Goal: Task Accomplishment & Management: Manage account settings

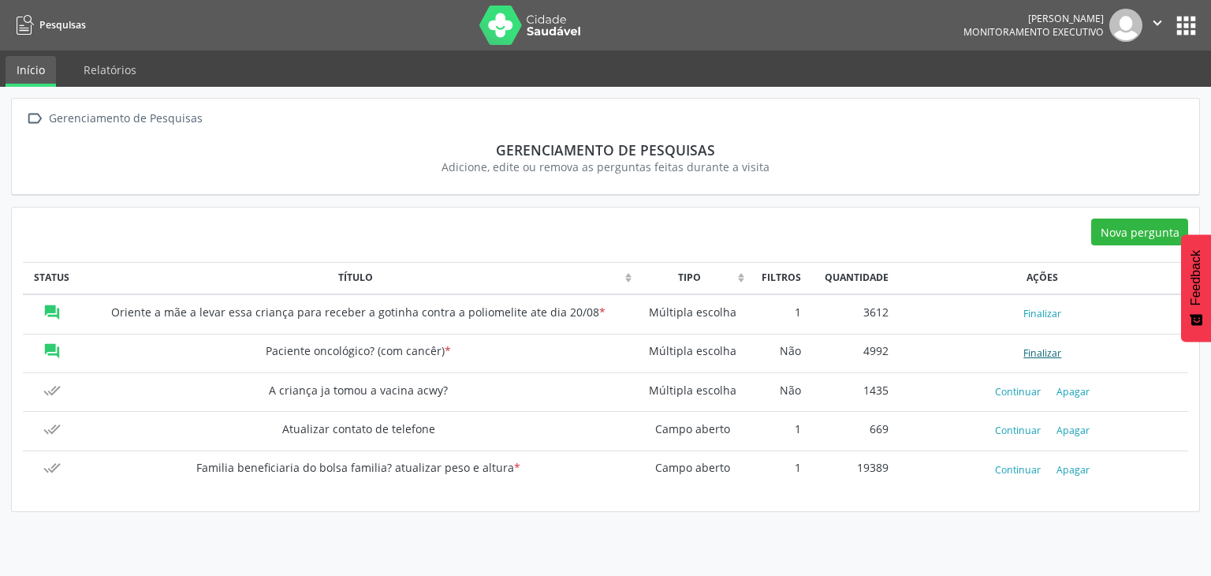
click at [1049, 351] on button "Finalizar" at bounding box center [1042, 352] width 50 height 21
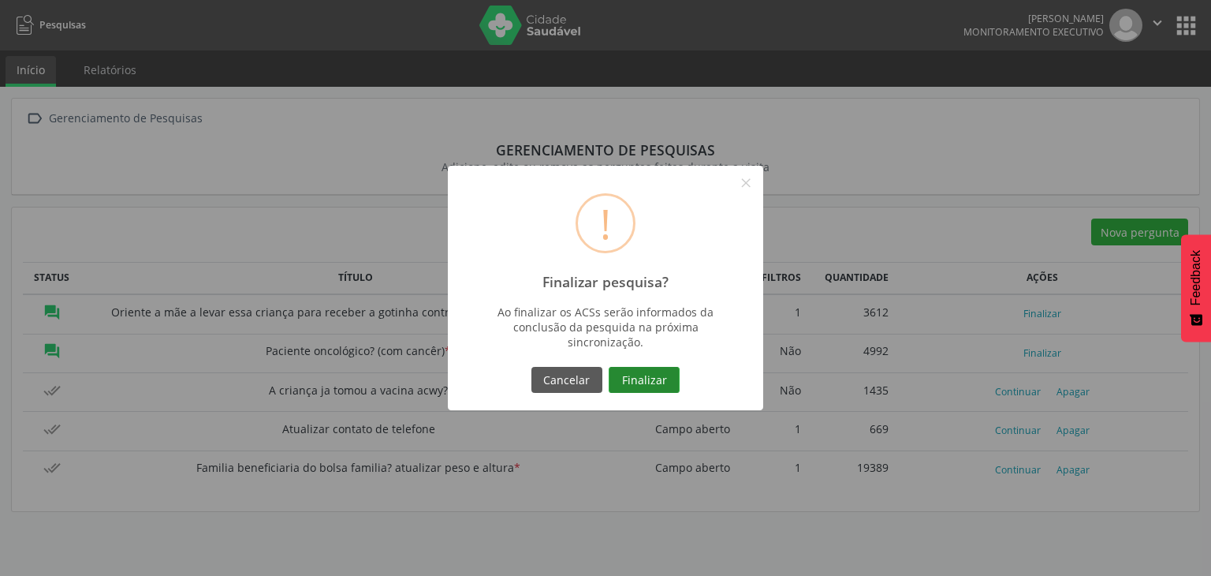
click at [651, 379] on button "Finalizar" at bounding box center [644, 380] width 71 height 27
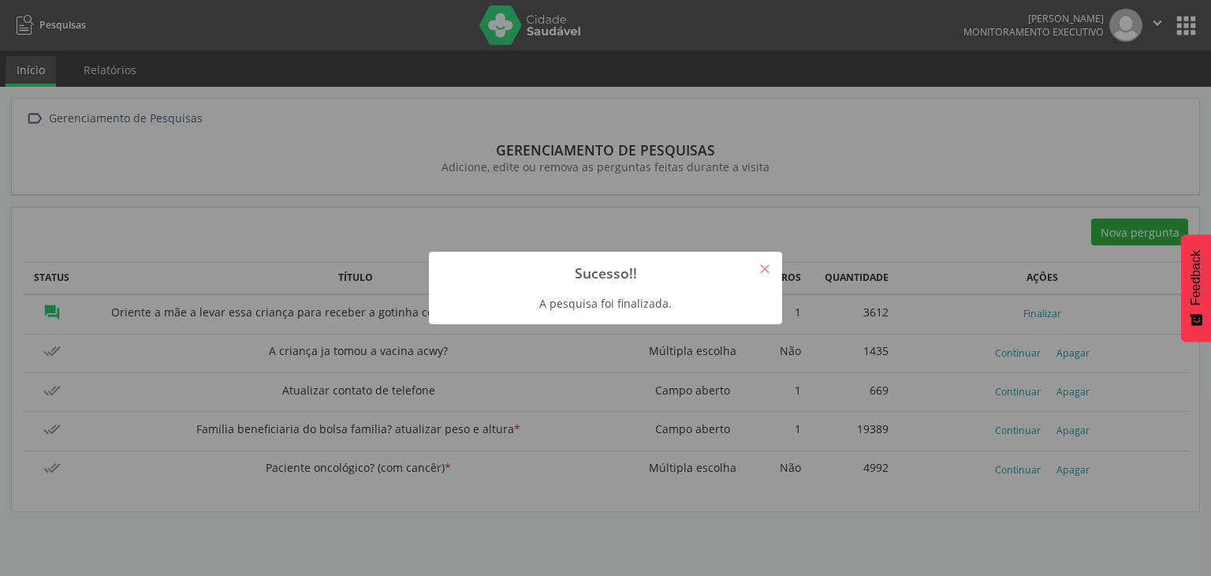
click at [769, 270] on button "×" at bounding box center [764, 268] width 27 height 27
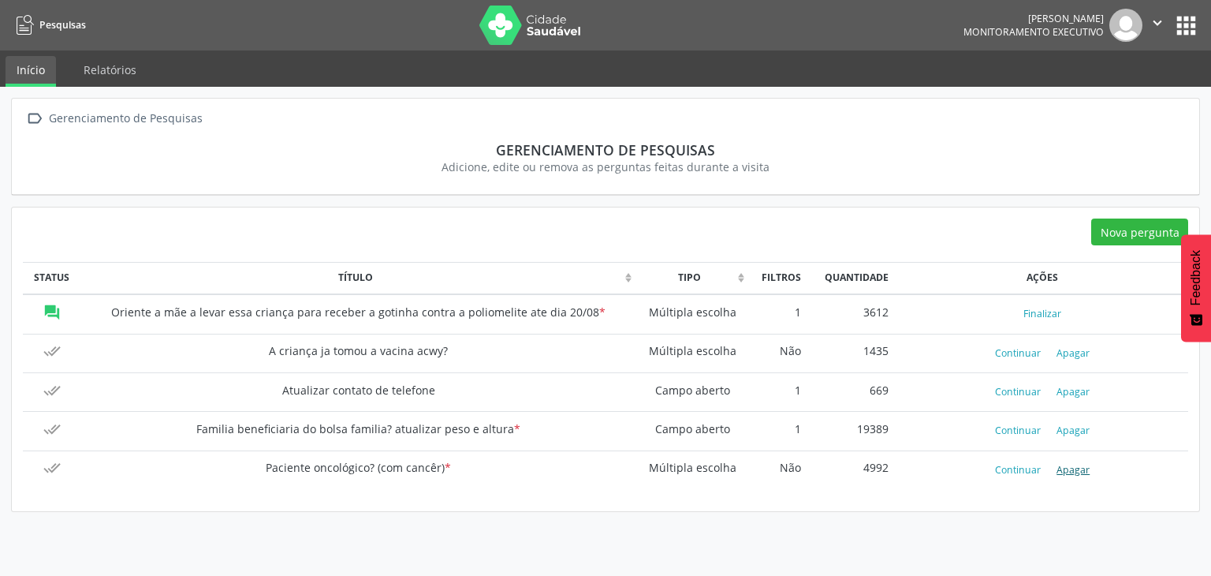
click at [1076, 470] on button "Apagar" at bounding box center [1073, 469] width 46 height 21
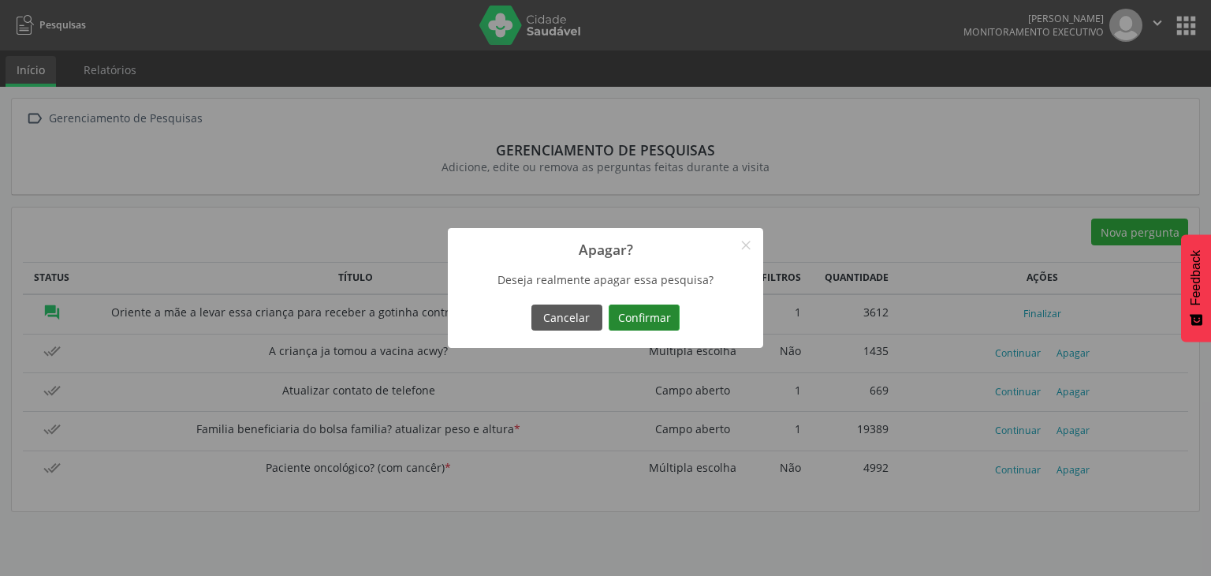
click at [659, 322] on button "Confirmar" at bounding box center [644, 317] width 71 height 27
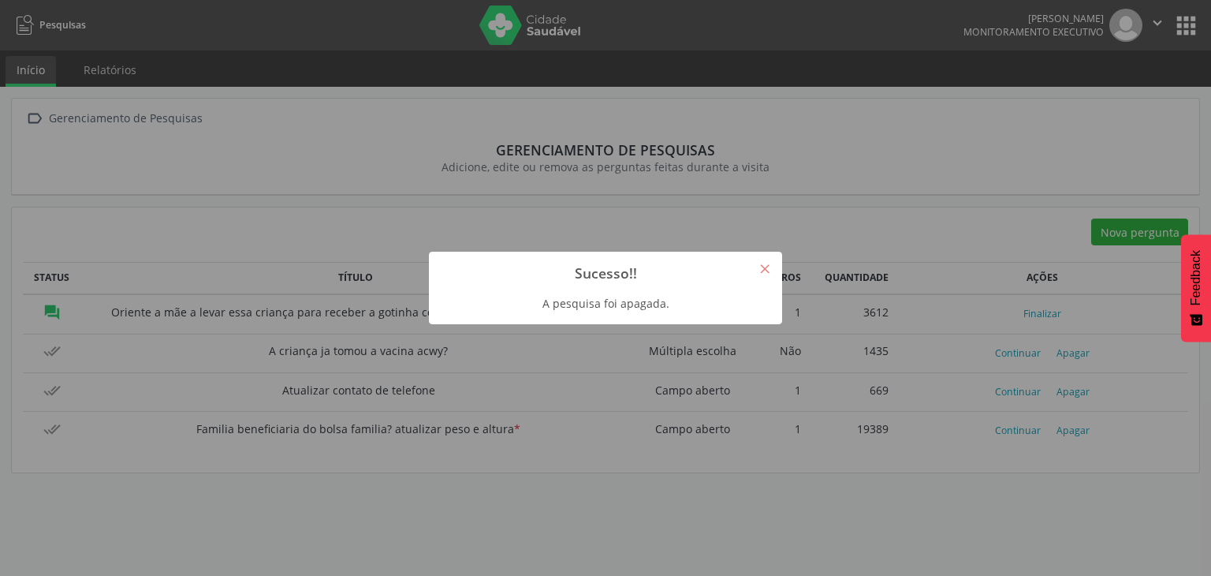
click at [763, 275] on button "×" at bounding box center [764, 268] width 27 height 27
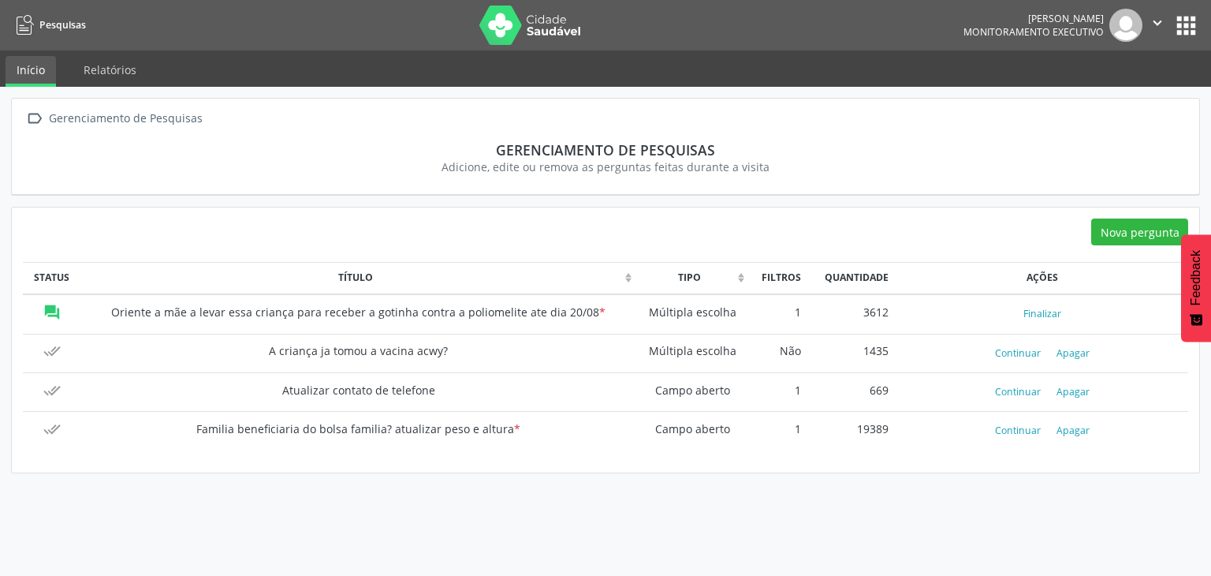
click at [1179, 30] on button "apps" at bounding box center [1186, 26] width 28 height 28
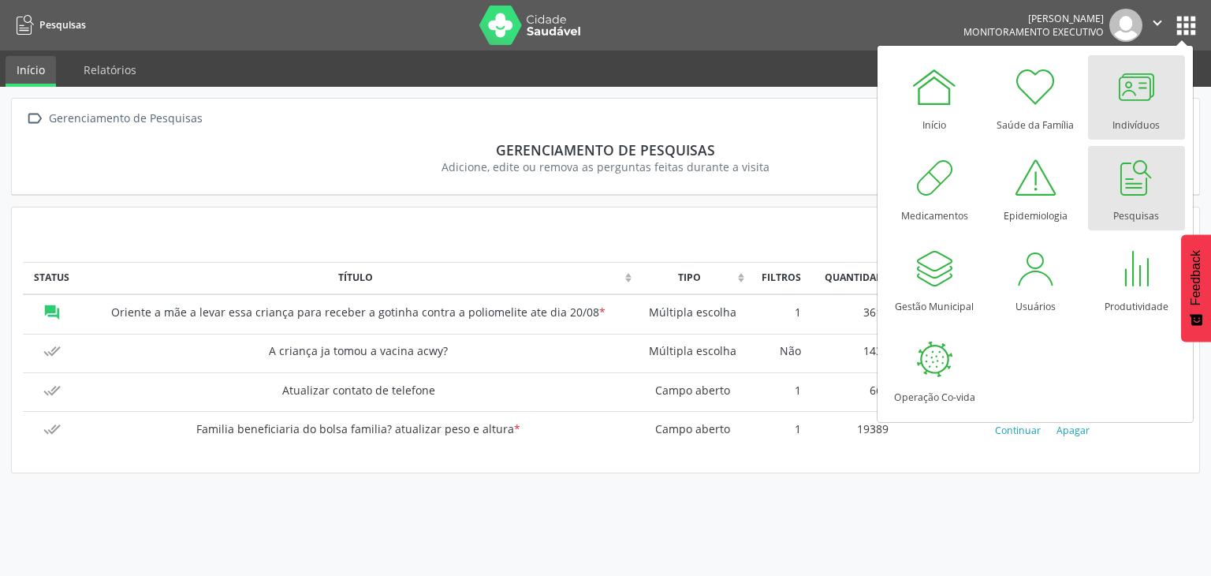
click at [1138, 95] on div at bounding box center [1135, 86] width 47 height 47
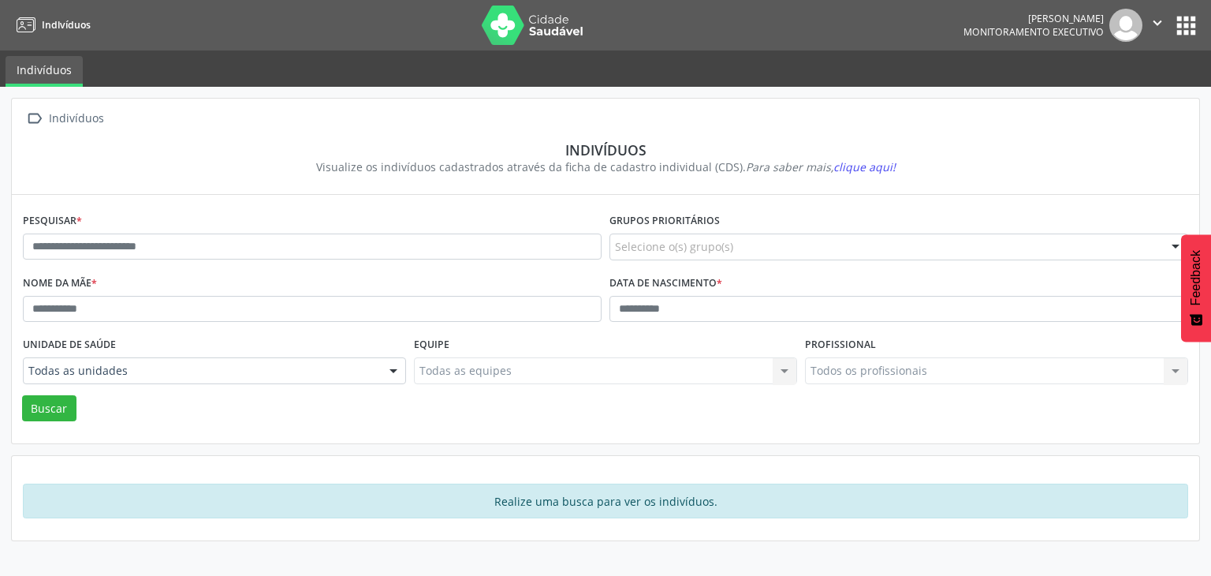
click at [851, 370] on div "Todos os profissionais Todos os profissionais Nenhum resultado encontrado para:…" at bounding box center [996, 370] width 383 height 27
click at [102, 360] on div "Todas as unidades" at bounding box center [214, 370] width 383 height 27
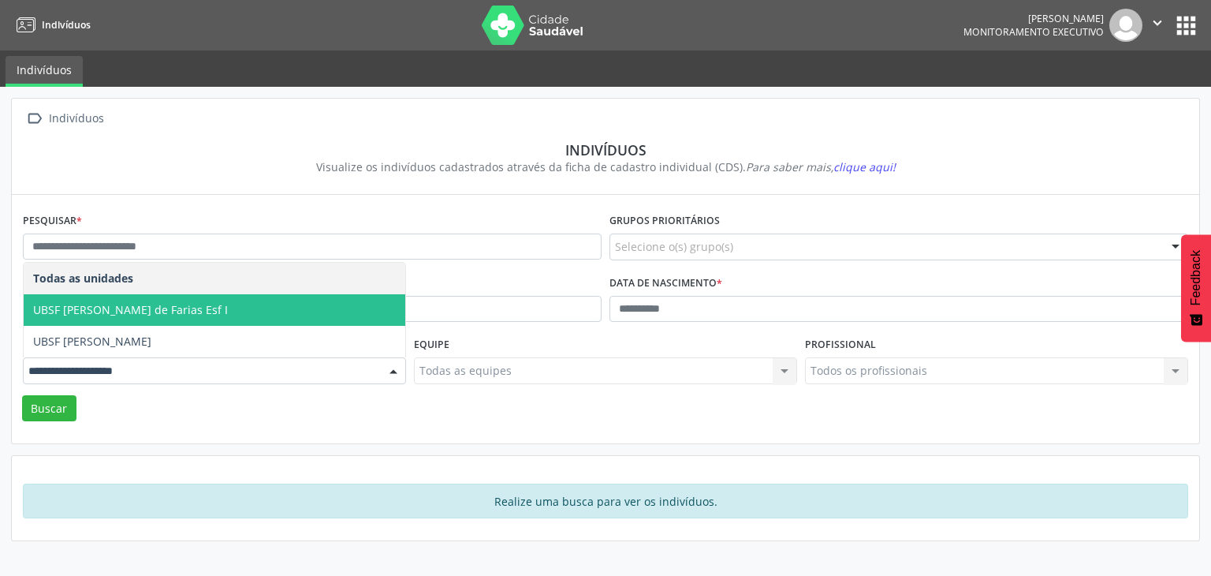
click at [129, 319] on span "UBSF Boaventura Priscila Nunes de Farias Esf I" at bounding box center [215, 310] width 382 height 32
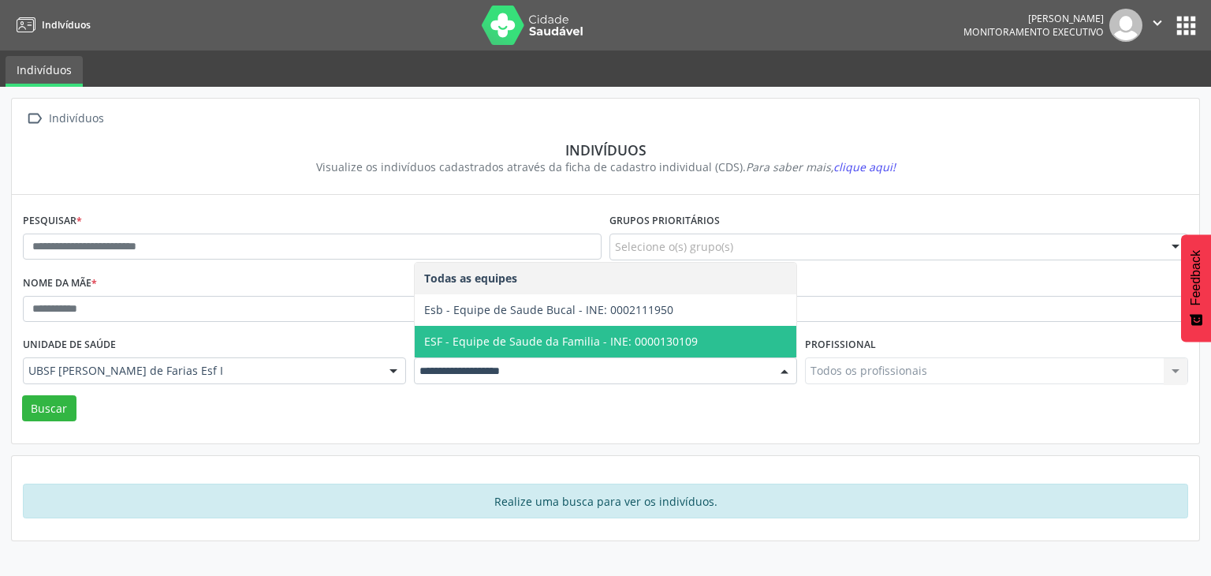
click at [735, 338] on span "ESF - Equipe de Saude da Familia - INE: 0000130109" at bounding box center [606, 342] width 382 height 32
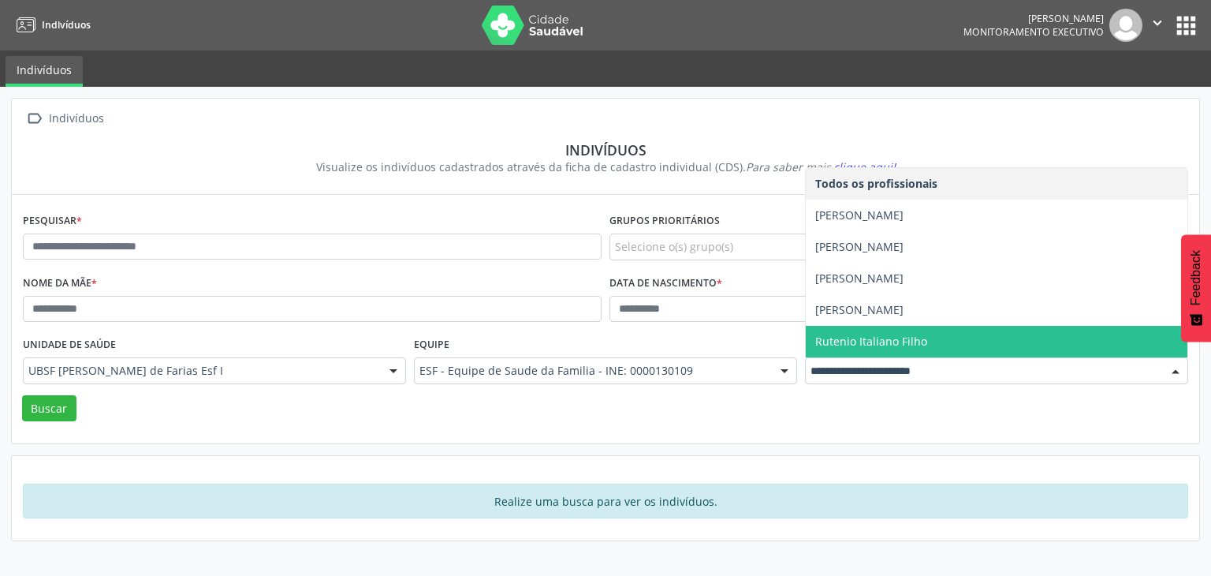
click at [823, 335] on span "Rutenio Italiano Filho" at bounding box center [871, 340] width 112 height 15
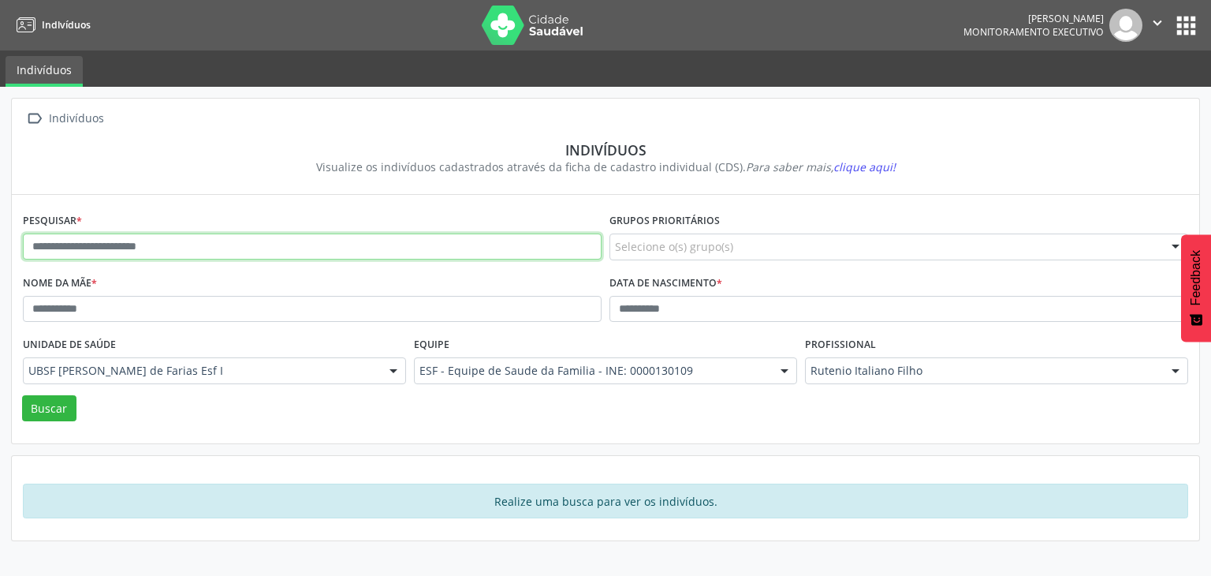
click at [136, 240] on input "text" at bounding box center [312, 246] width 579 height 27
type input "*"
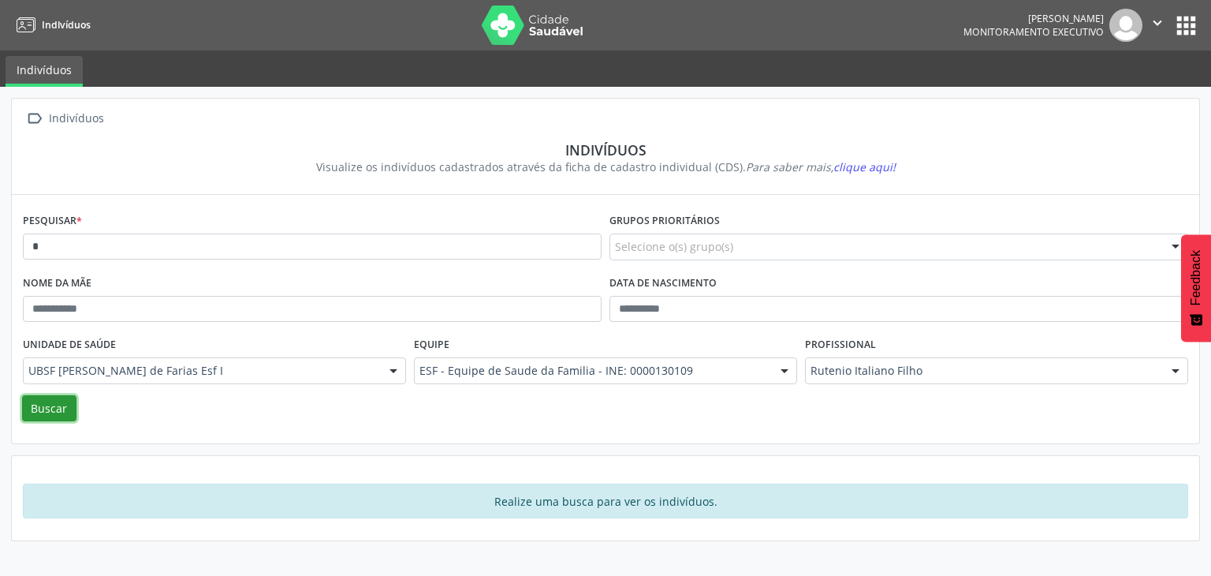
click at [50, 415] on button "Buscar" at bounding box center [49, 408] width 54 height 27
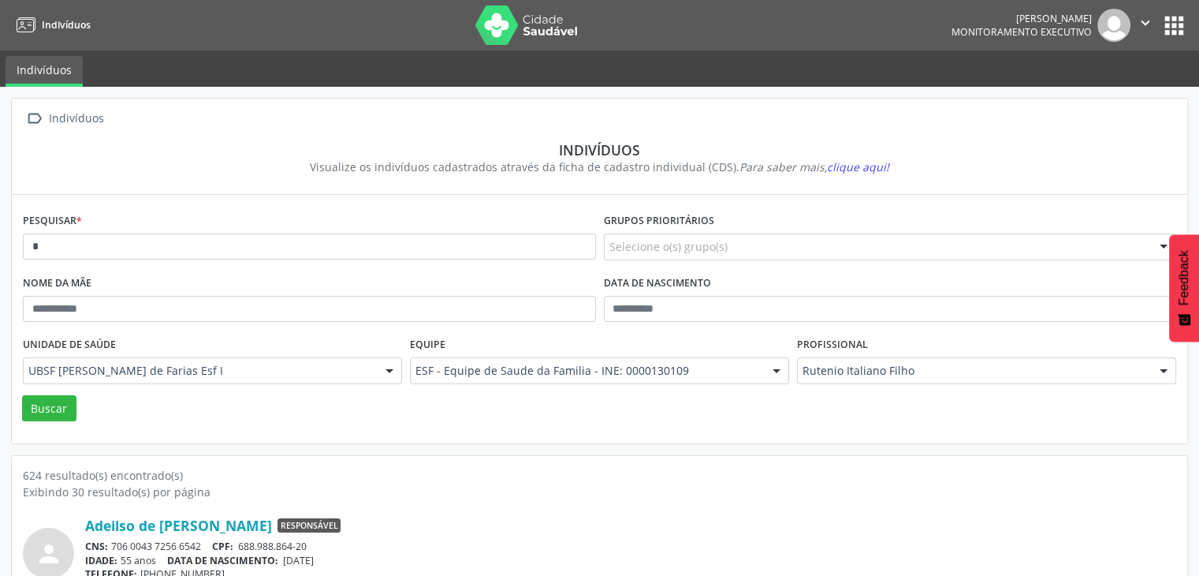
click at [1174, 25] on button "apps" at bounding box center [1175, 26] width 28 height 28
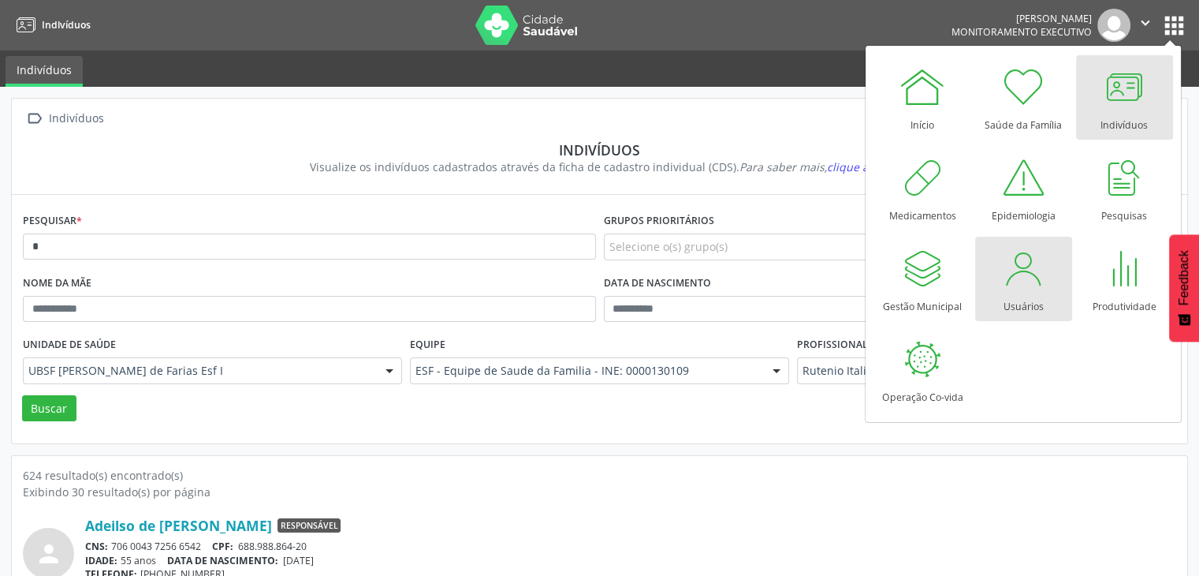
click at [1037, 287] on div at bounding box center [1023, 267] width 47 height 47
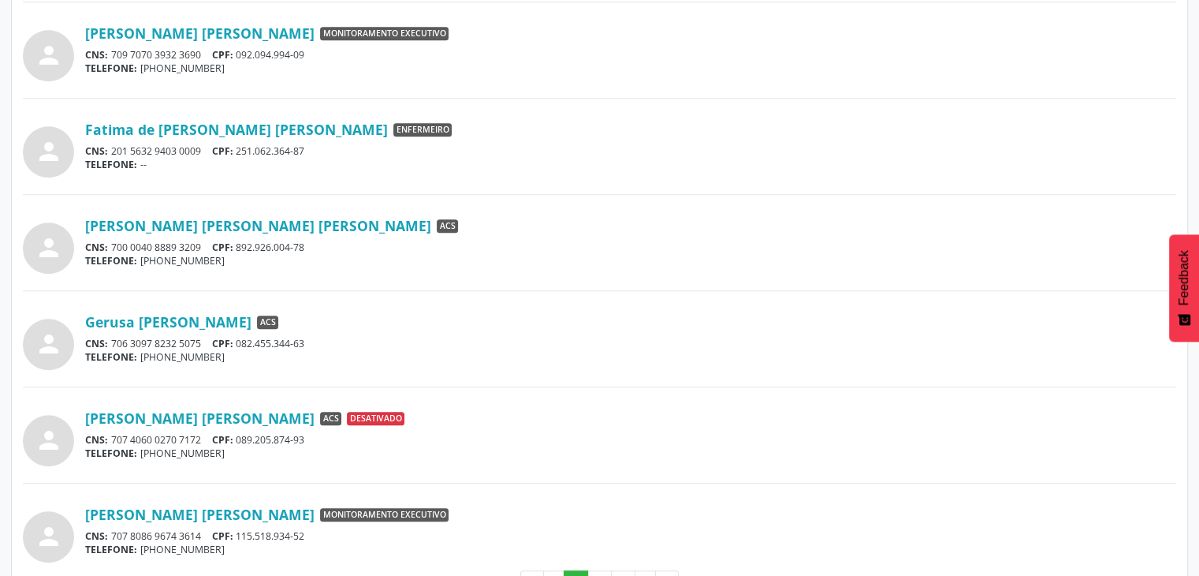
scroll to position [1234, 0]
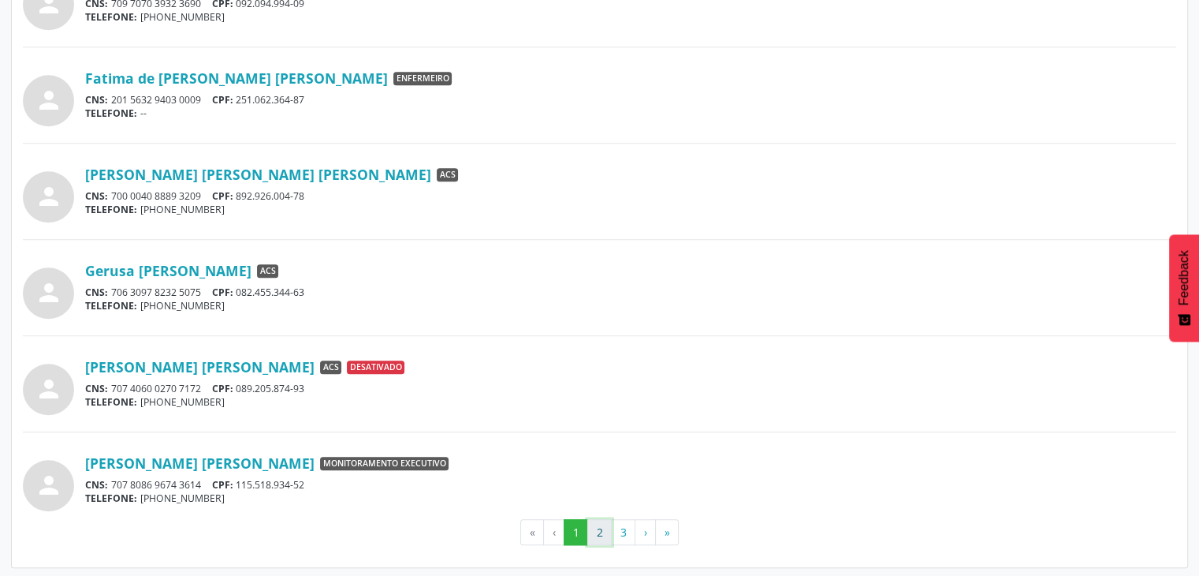
click at [608, 531] on button "2" at bounding box center [599, 532] width 24 height 27
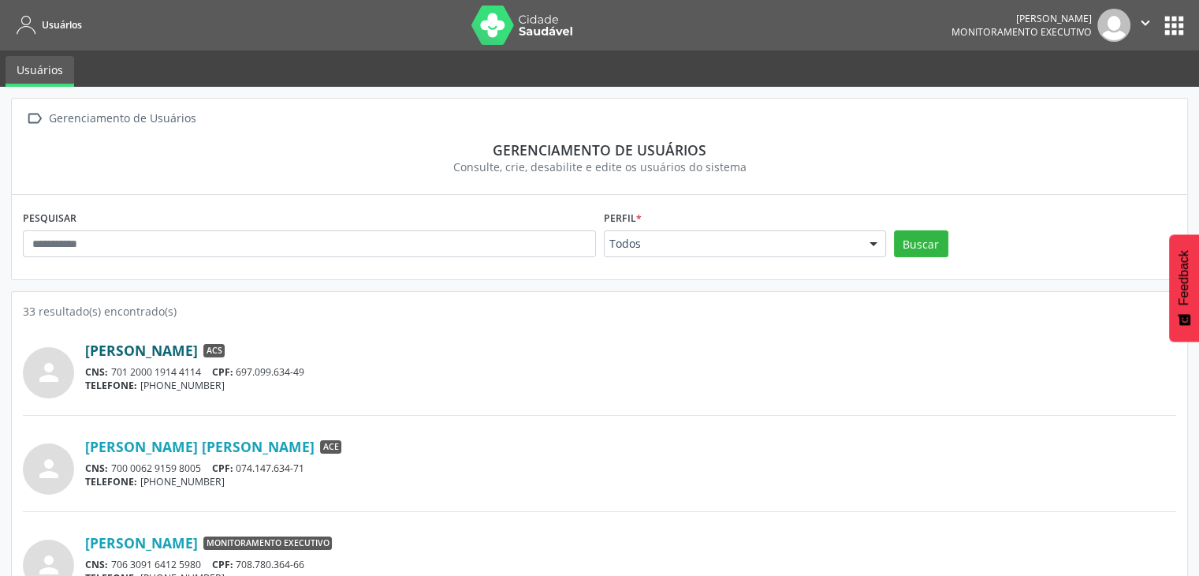
click at [198, 356] on link "[PERSON_NAME]" at bounding box center [141, 349] width 113 height 17
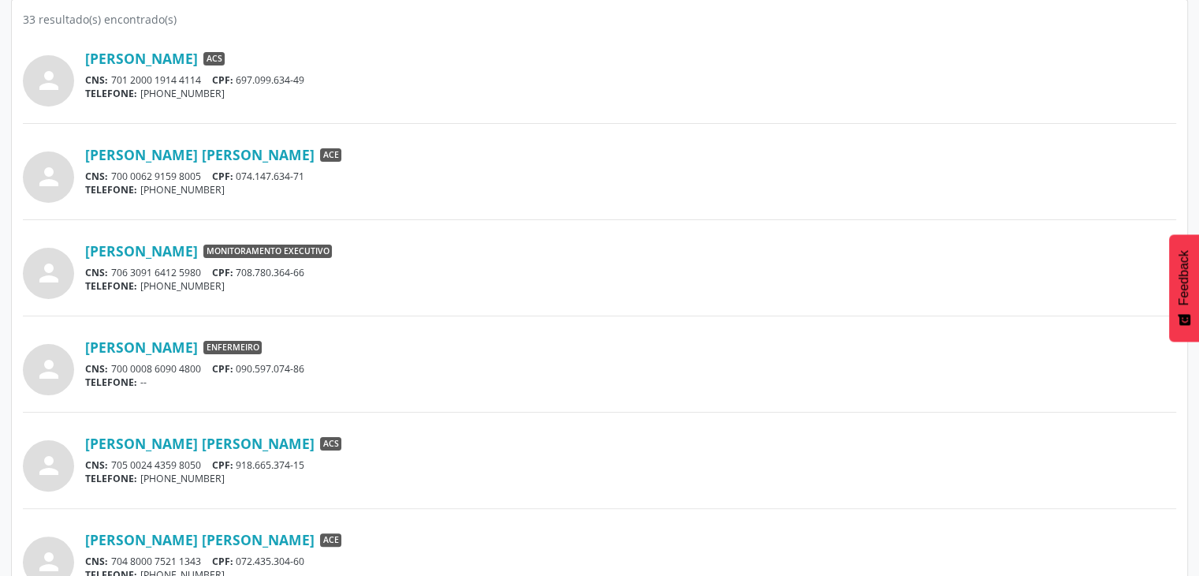
scroll to position [315, 0]
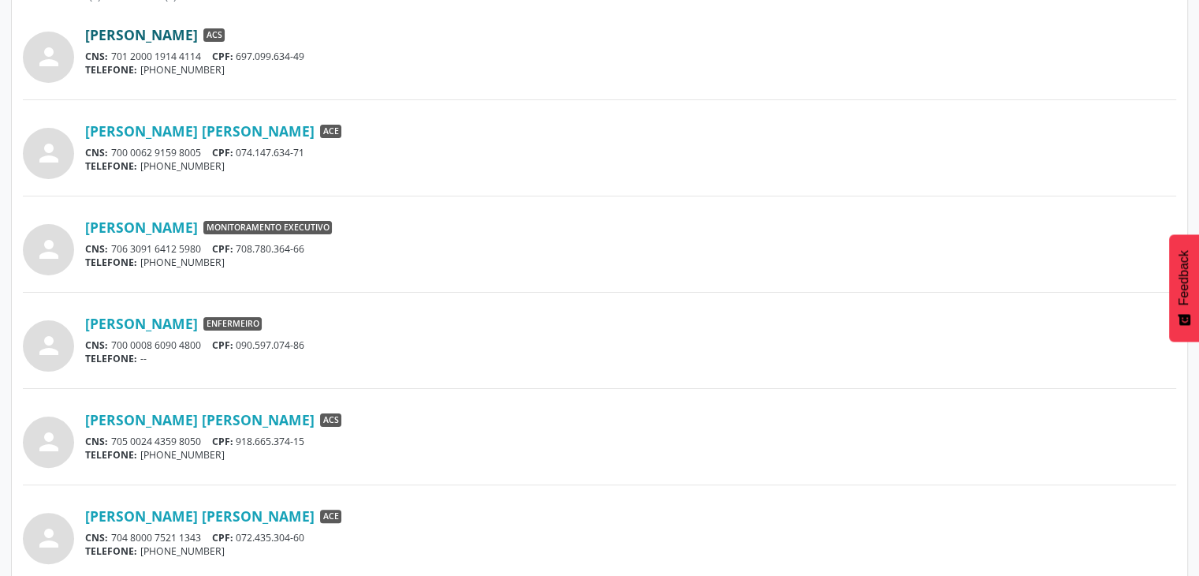
click at [198, 40] on link "[PERSON_NAME]" at bounding box center [141, 34] width 113 height 17
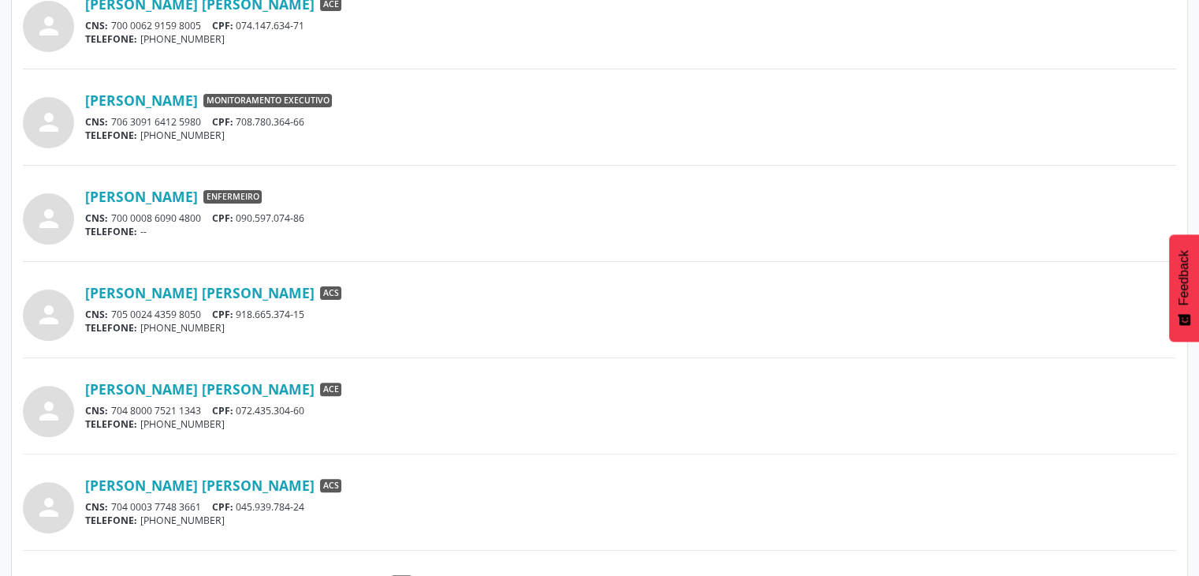
scroll to position [473, 0]
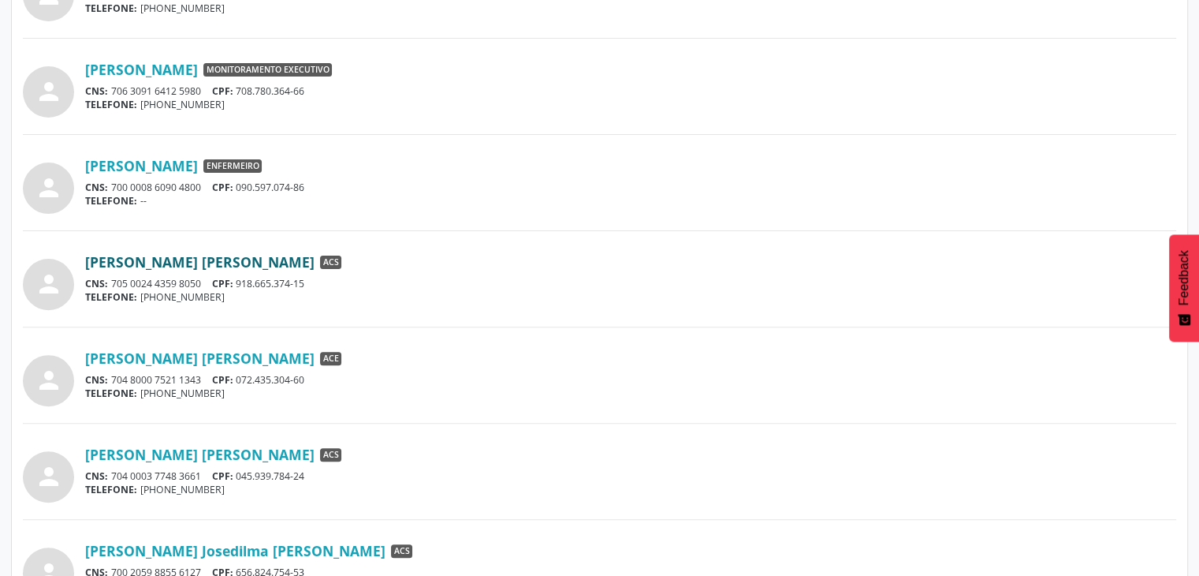
click at [193, 266] on link "[PERSON_NAME] [PERSON_NAME]" at bounding box center [199, 261] width 229 height 17
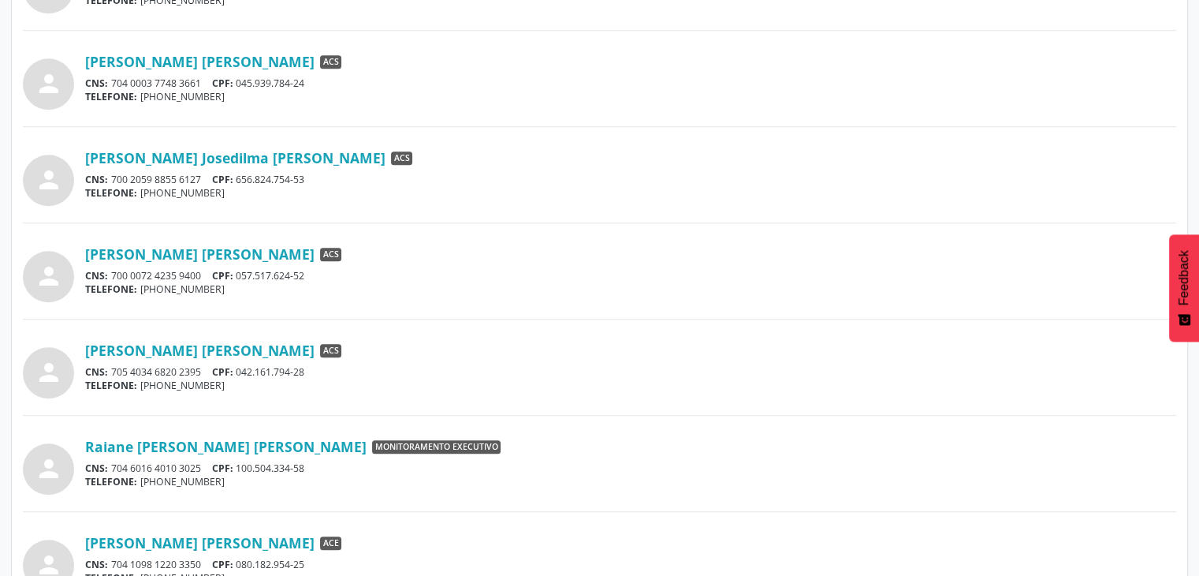
scroll to position [867, 0]
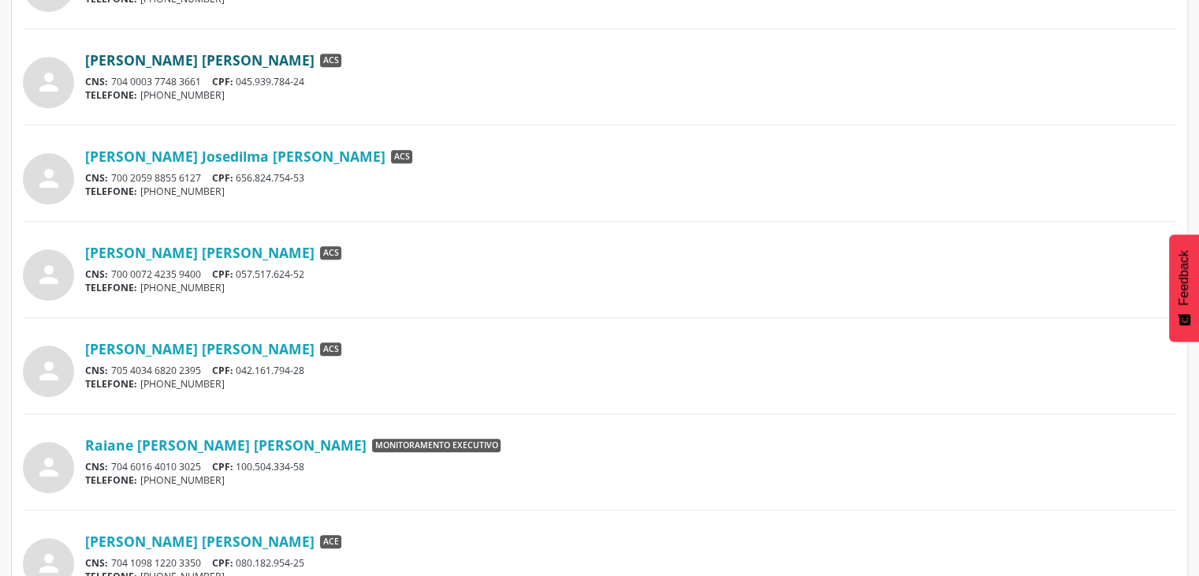
click at [230, 66] on link "[PERSON_NAME] [PERSON_NAME]" at bounding box center [199, 59] width 229 height 17
click at [270, 157] on link "[PERSON_NAME] Josedilma [PERSON_NAME]" at bounding box center [235, 155] width 300 height 17
click at [136, 253] on link "[PERSON_NAME] [PERSON_NAME]" at bounding box center [199, 252] width 229 height 17
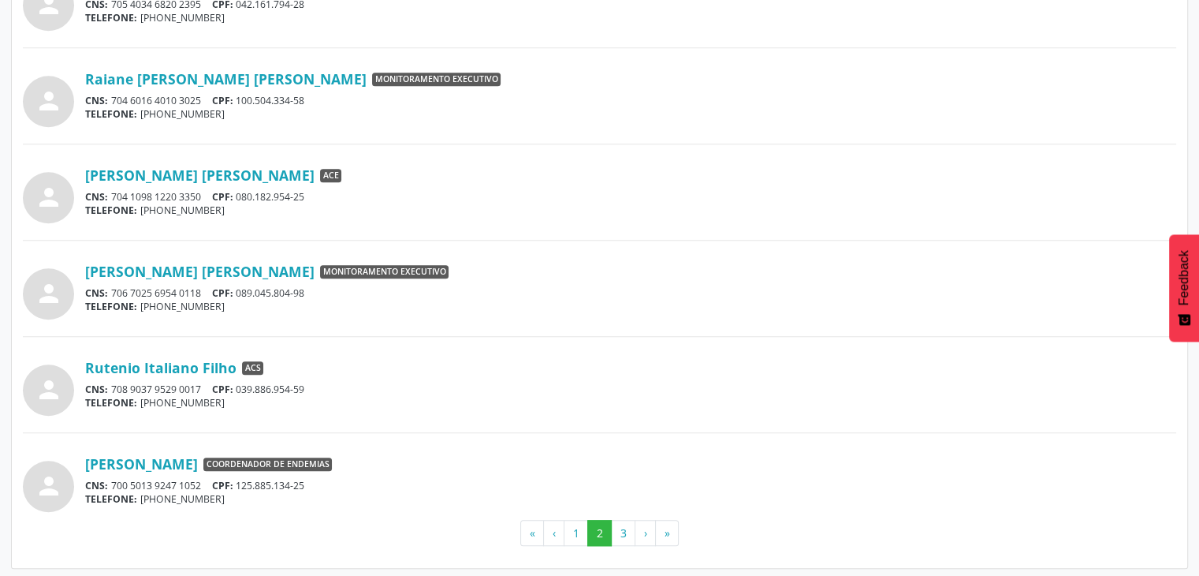
scroll to position [1234, 0]
click at [181, 362] on link "Rutenio Italiano Filho" at bounding box center [160, 366] width 151 height 17
